Goal: Navigation & Orientation: Find specific page/section

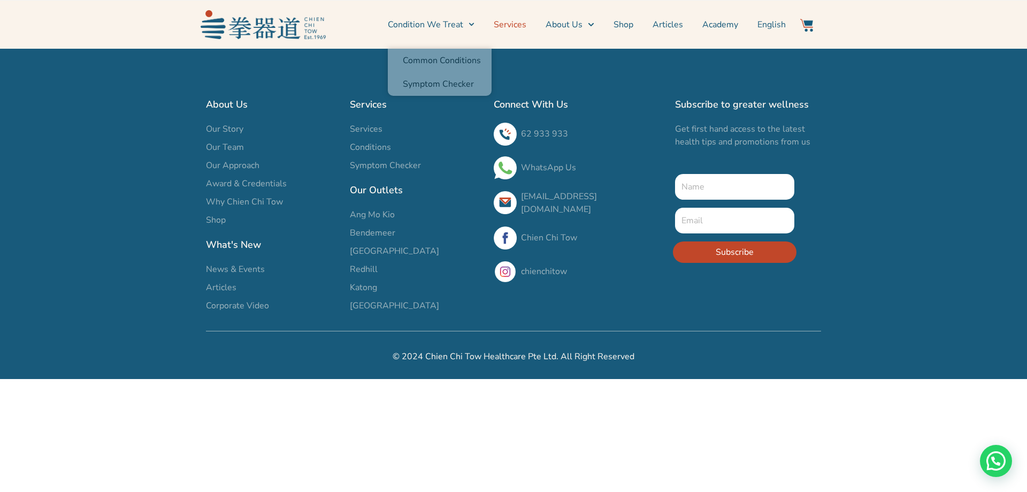
click at [522, 23] on link "Services" at bounding box center [510, 24] width 33 height 27
click at [526, 27] on link "Services" at bounding box center [510, 24] width 33 height 27
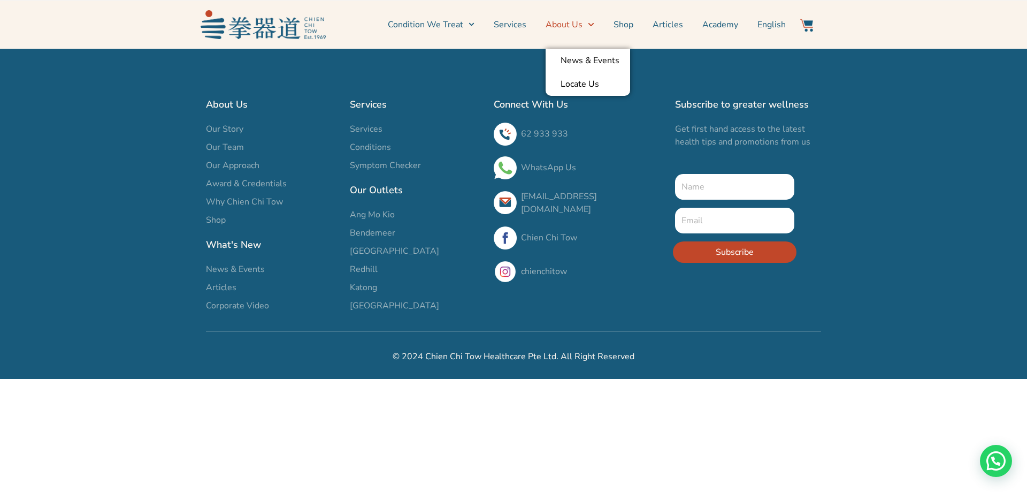
click at [579, 26] on link "About Us" at bounding box center [570, 24] width 48 height 27
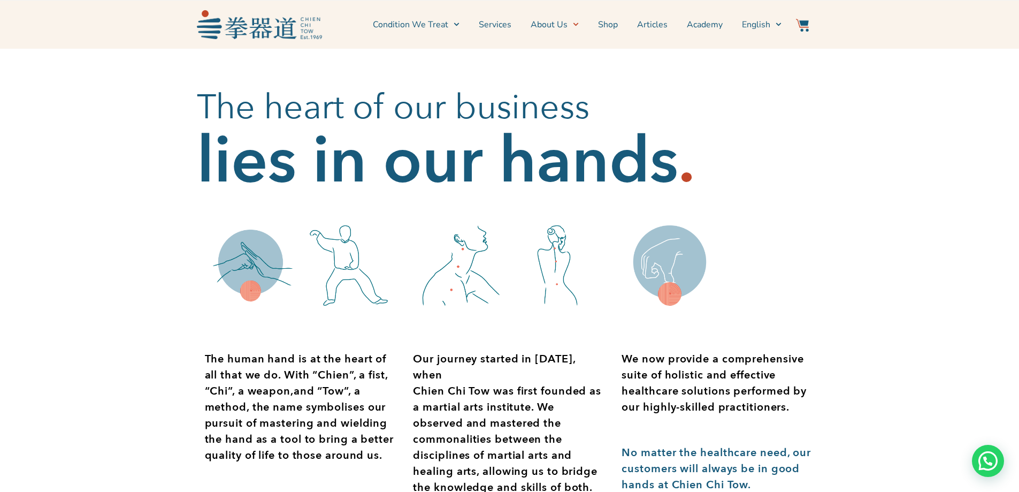
click at [141, 209] on section "The human hand is at the heart of all that we do. With “Chien”, a fist, “Chi”, …" at bounding box center [509, 397] width 1019 height 377
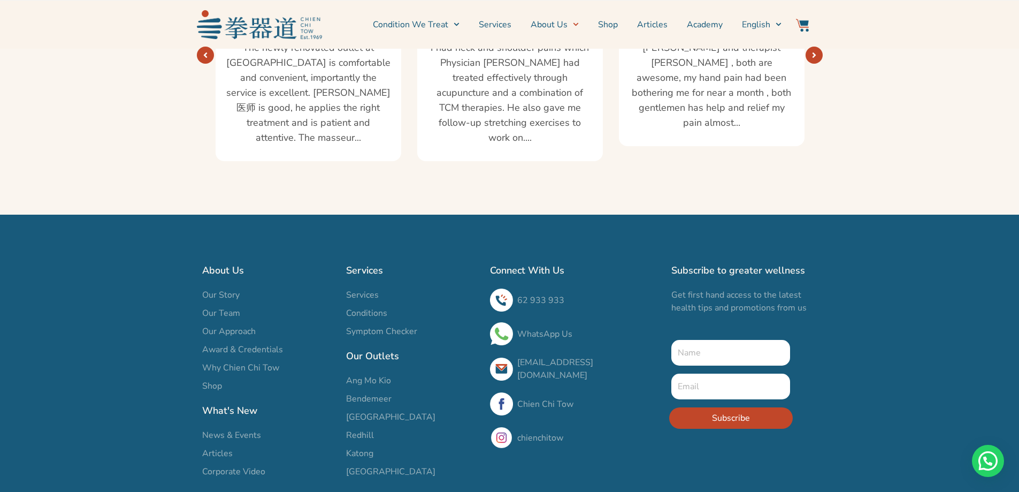
scroll to position [1926, 0]
